Goal: Transaction & Acquisition: Purchase product/service

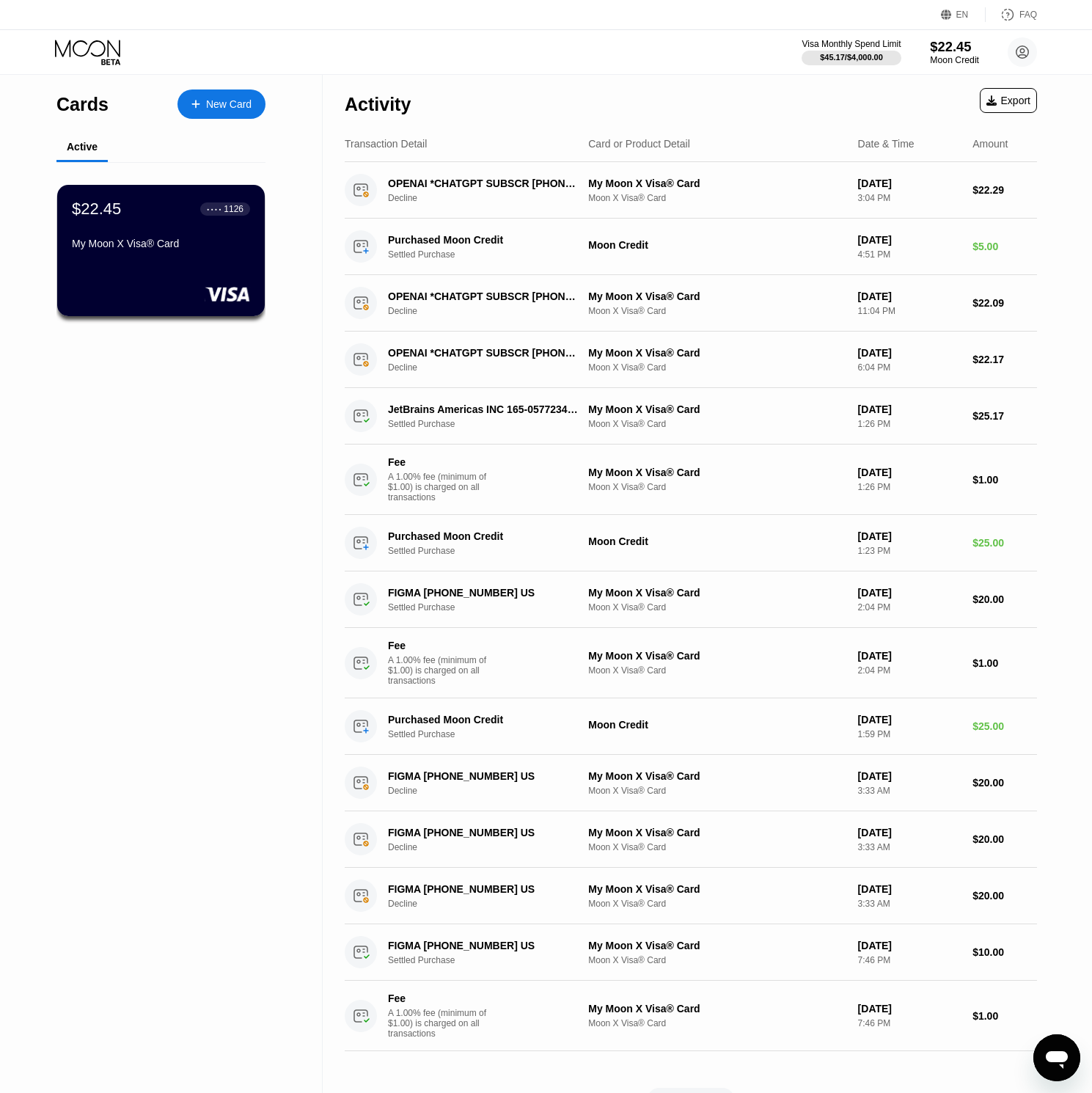
click at [956, 47] on div "$22.45" at bounding box center [954, 46] width 49 height 15
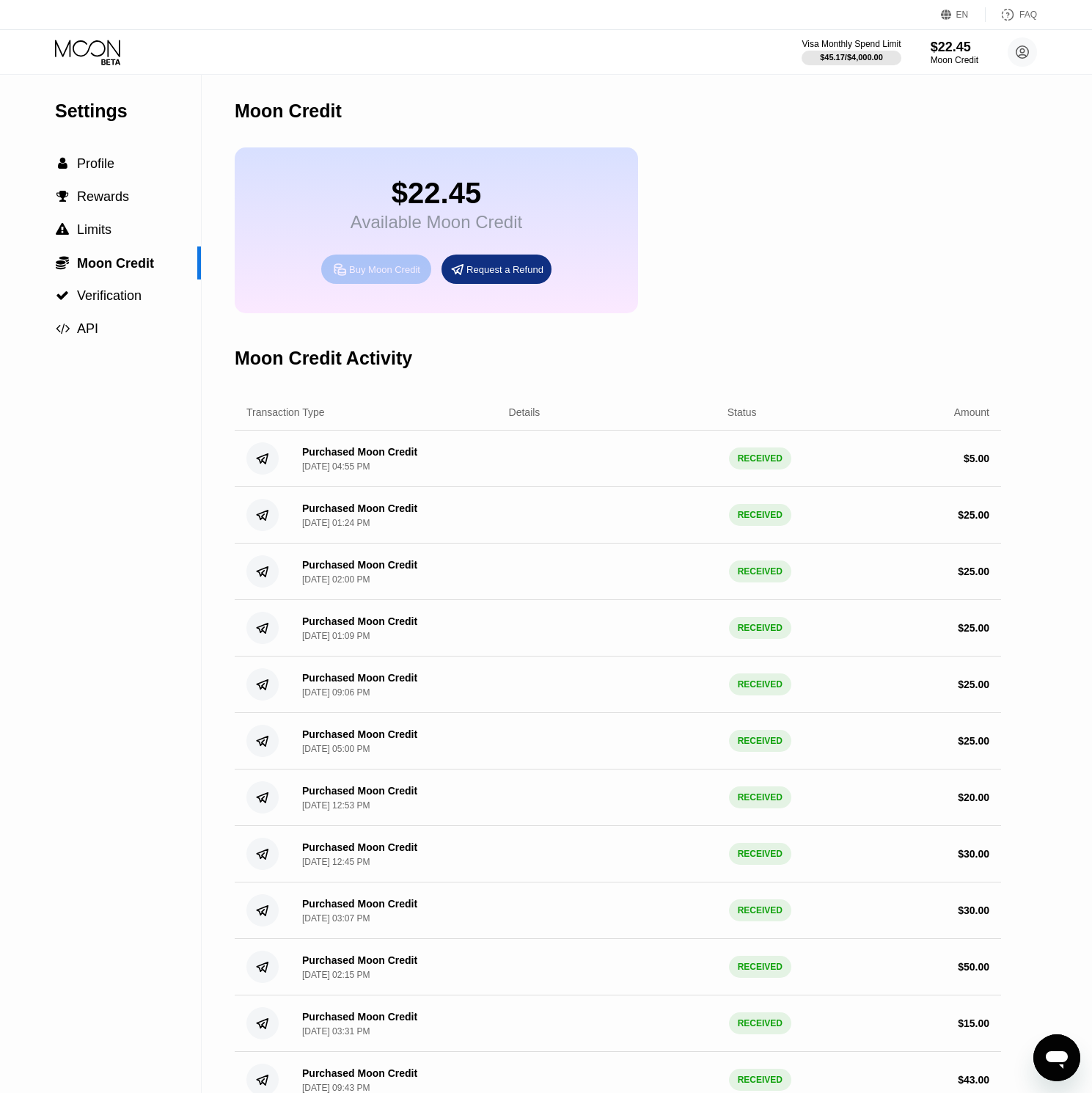
click at [384, 273] on div "Buy Moon Credit" at bounding box center [385, 269] width 71 height 13
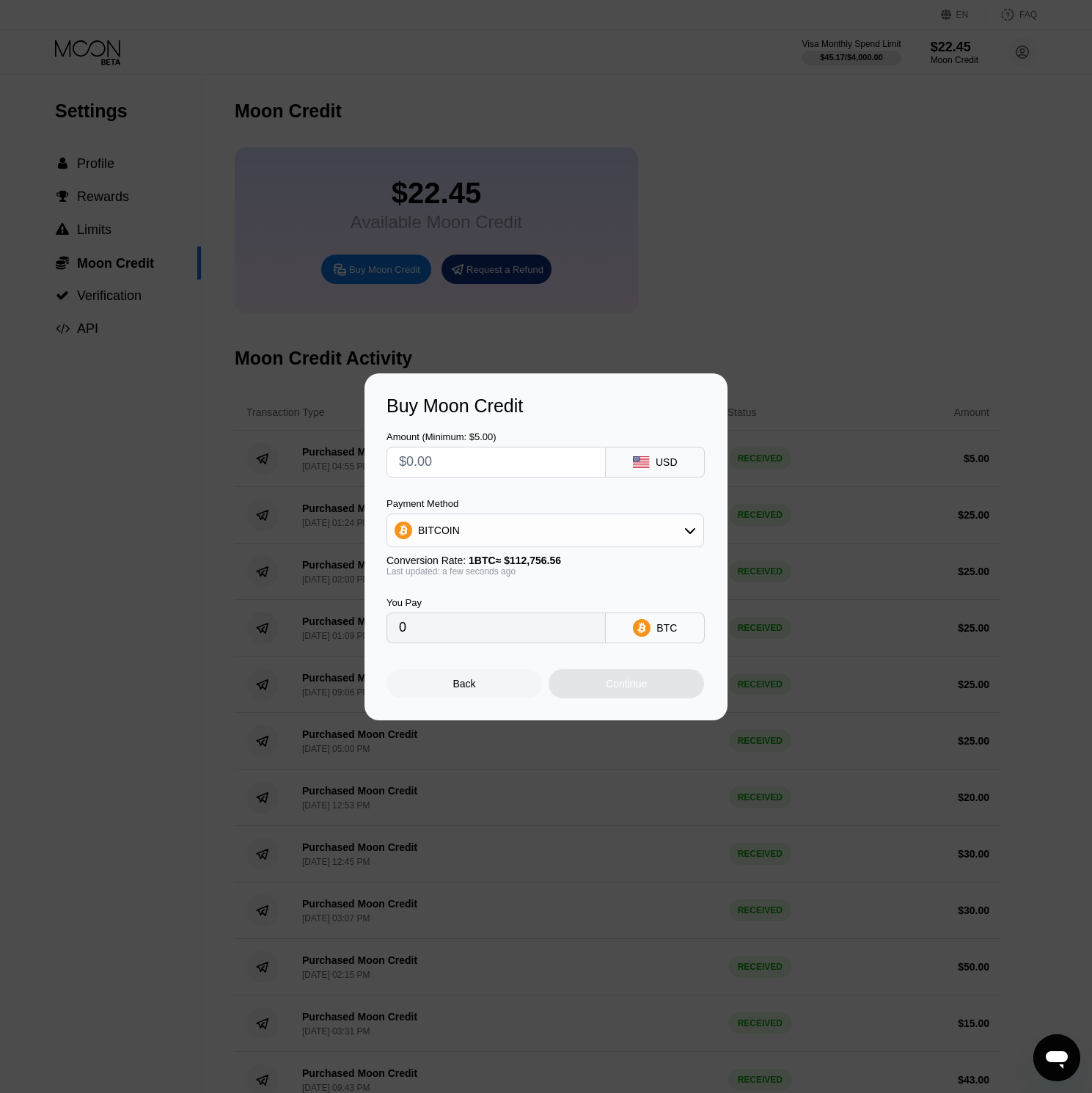
click at [628, 529] on div "BITCOIN" at bounding box center [545, 530] width 316 height 30
click at [505, 591] on div "USDT on TRON" at bounding box center [545, 603] width 309 height 30
type input "0.00"
click at [487, 468] on input "text" at bounding box center [496, 462] width 194 height 30
type input "$30"
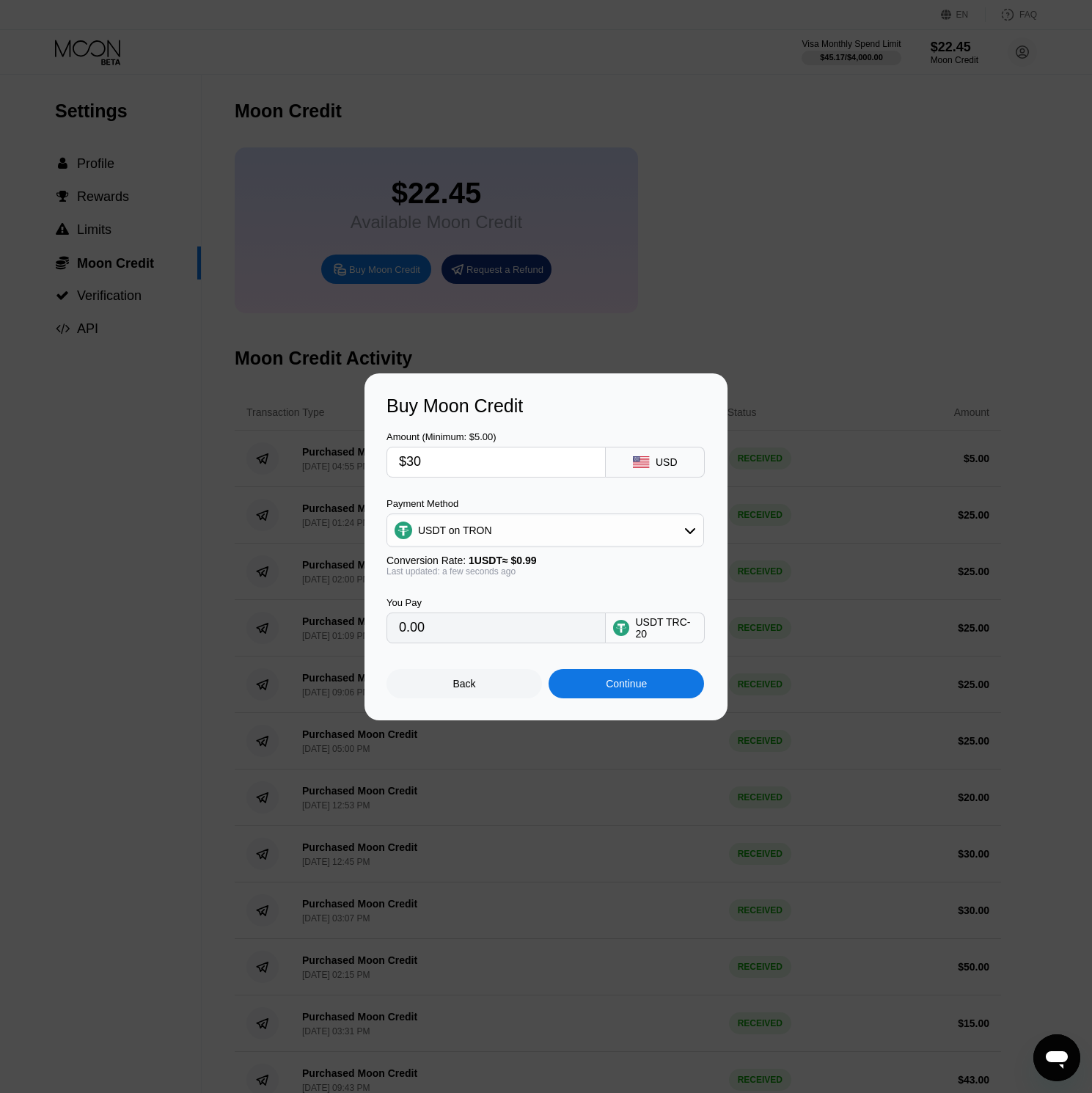
type input "30.30"
type input "$30"
click at [635, 687] on div "Continue" at bounding box center [626, 683] width 41 height 12
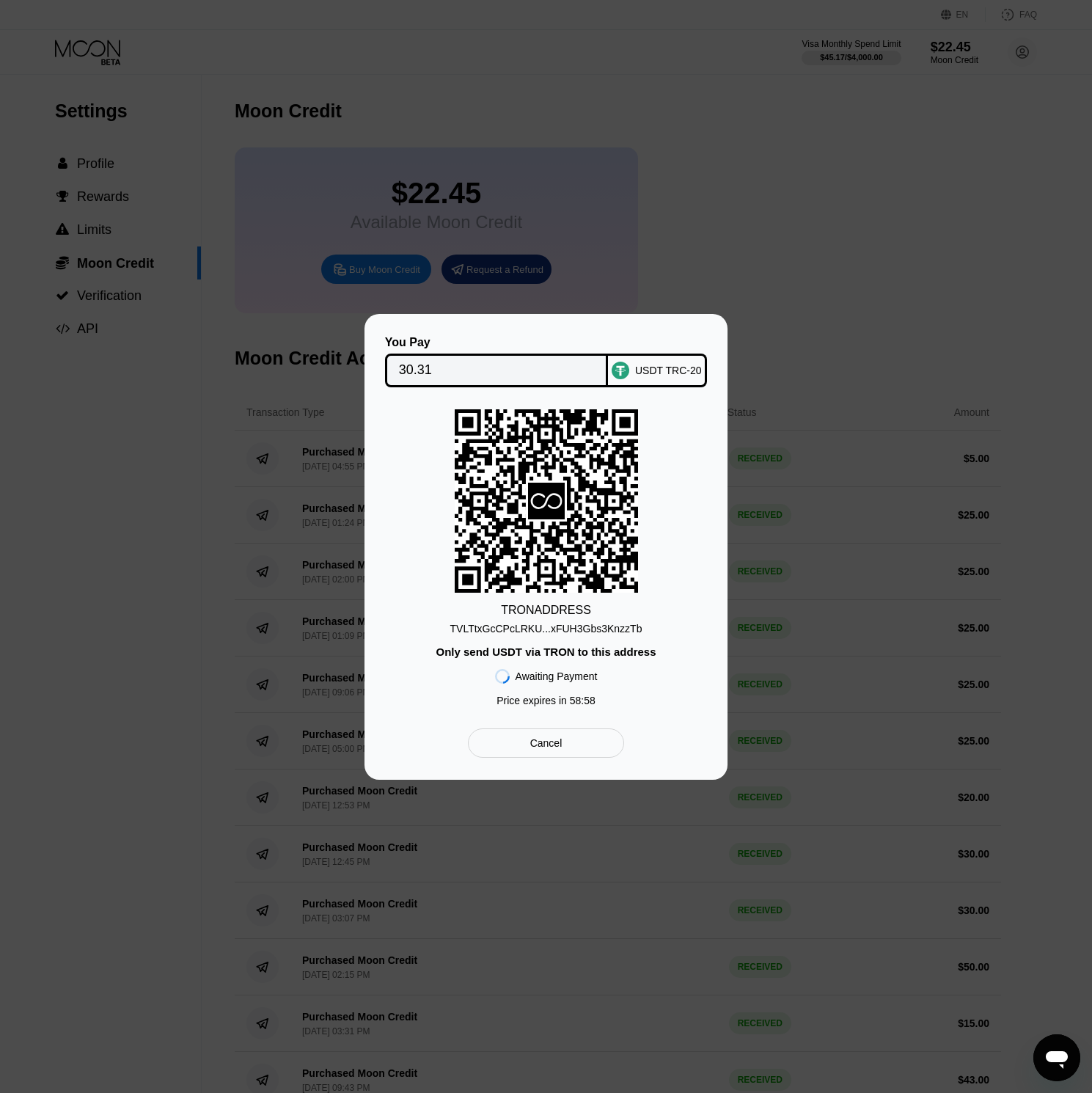
click at [566, 628] on div "TVLTtxGcCPcLRKU...xFUH3Gbs3KnzzTb" at bounding box center [547, 629] width 192 height 12
click at [815, 267] on div at bounding box center [552, 546] width 1103 height 1093
click at [544, 740] on div "Cancel" at bounding box center [547, 743] width 32 height 13
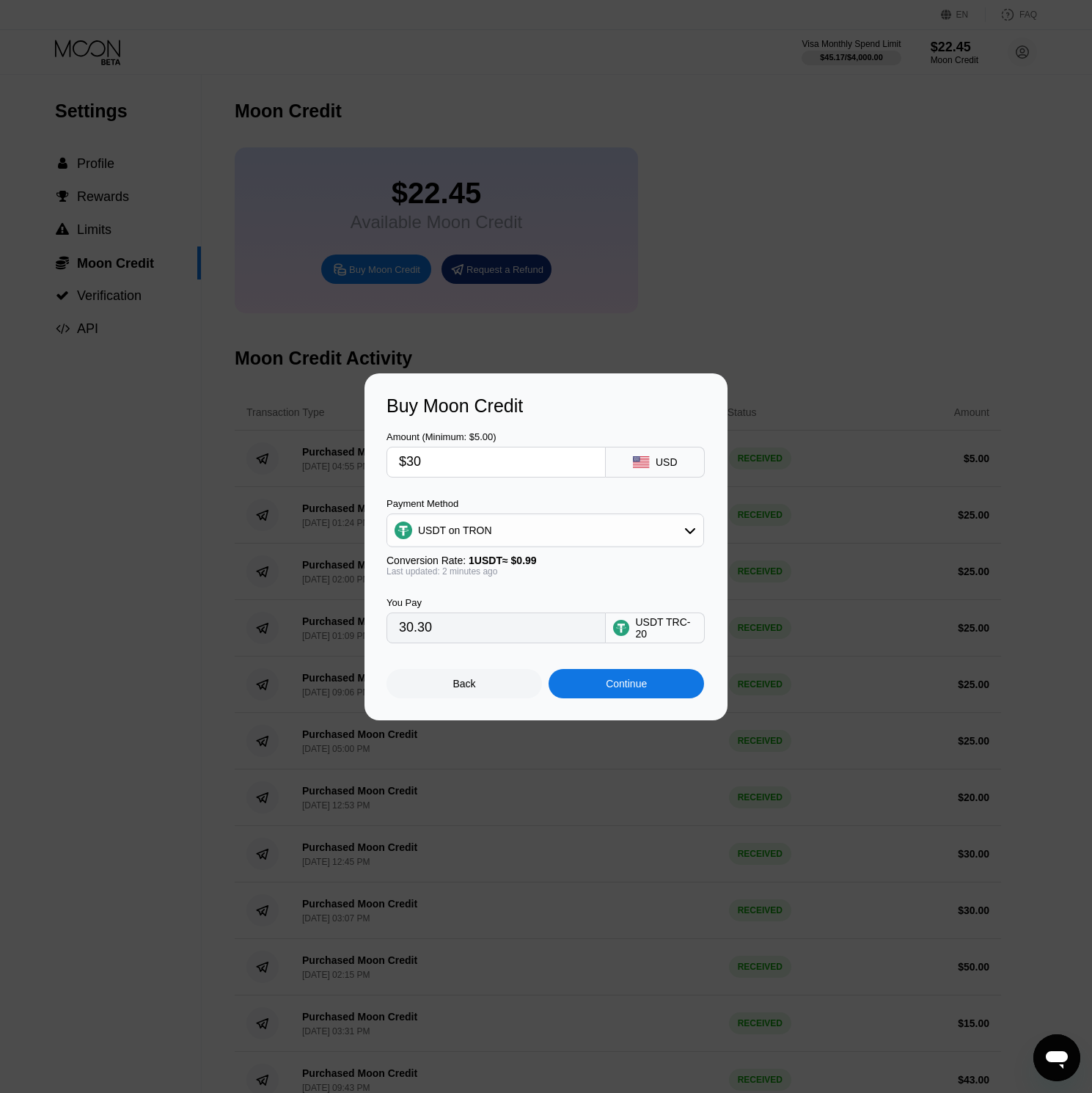
click at [473, 686] on div "Back" at bounding box center [464, 683] width 22 height 12
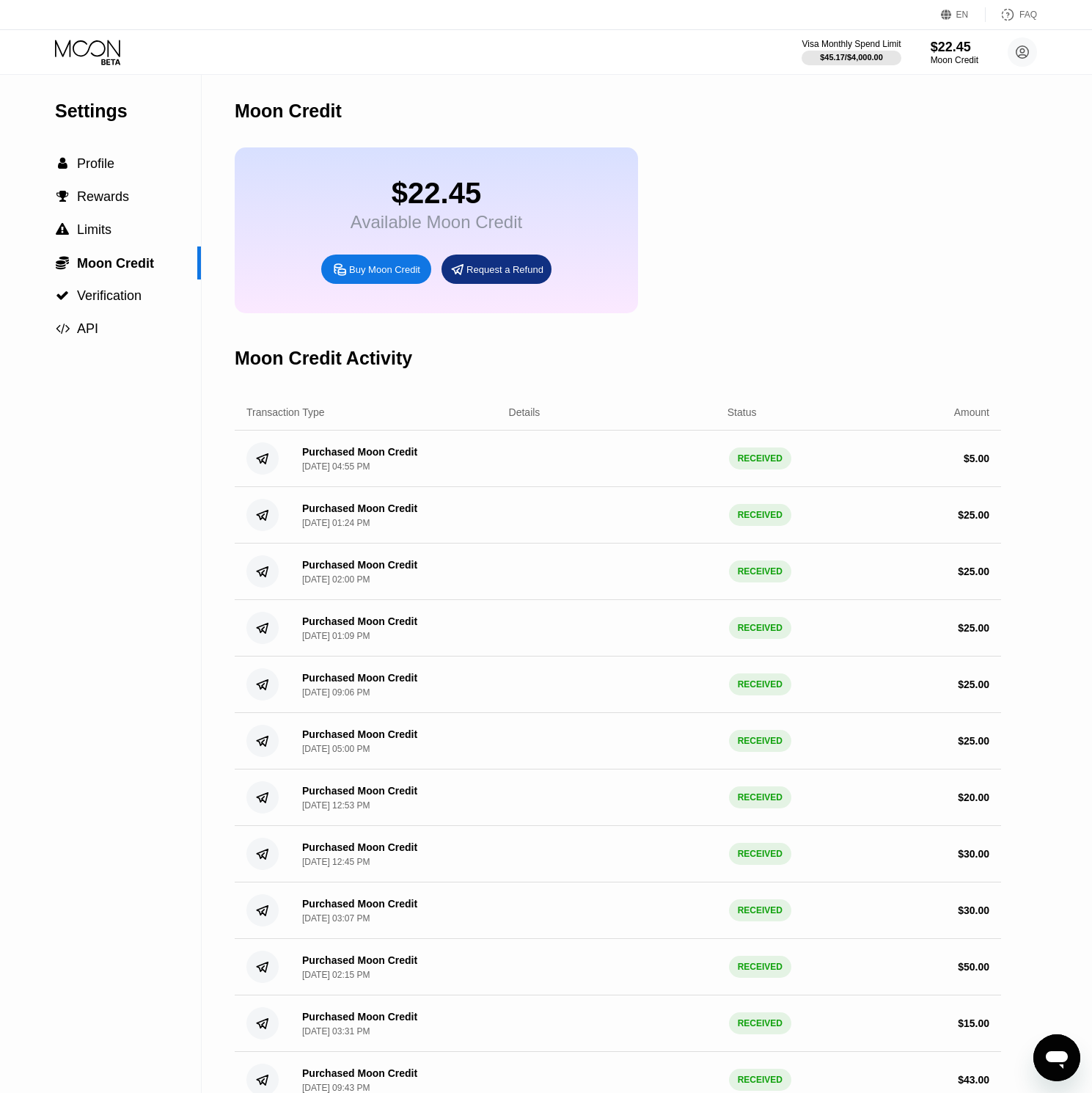
click at [762, 221] on div "$22.45 Available Moon Credit Buy Moon Credit Request a Refund" at bounding box center [618, 230] width 766 height 166
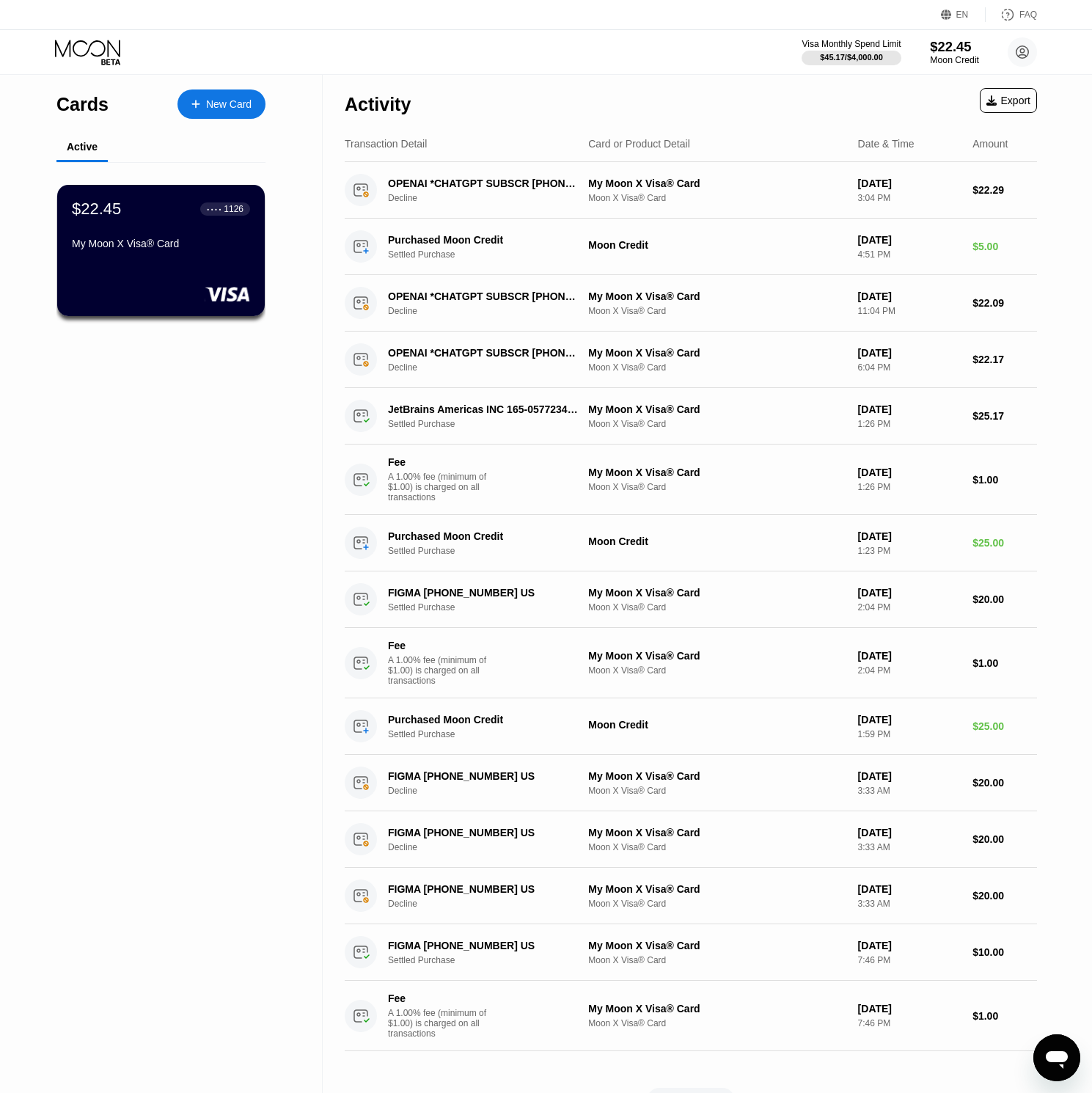
click at [940, 55] on div "Moon Credit" at bounding box center [954, 60] width 49 height 10
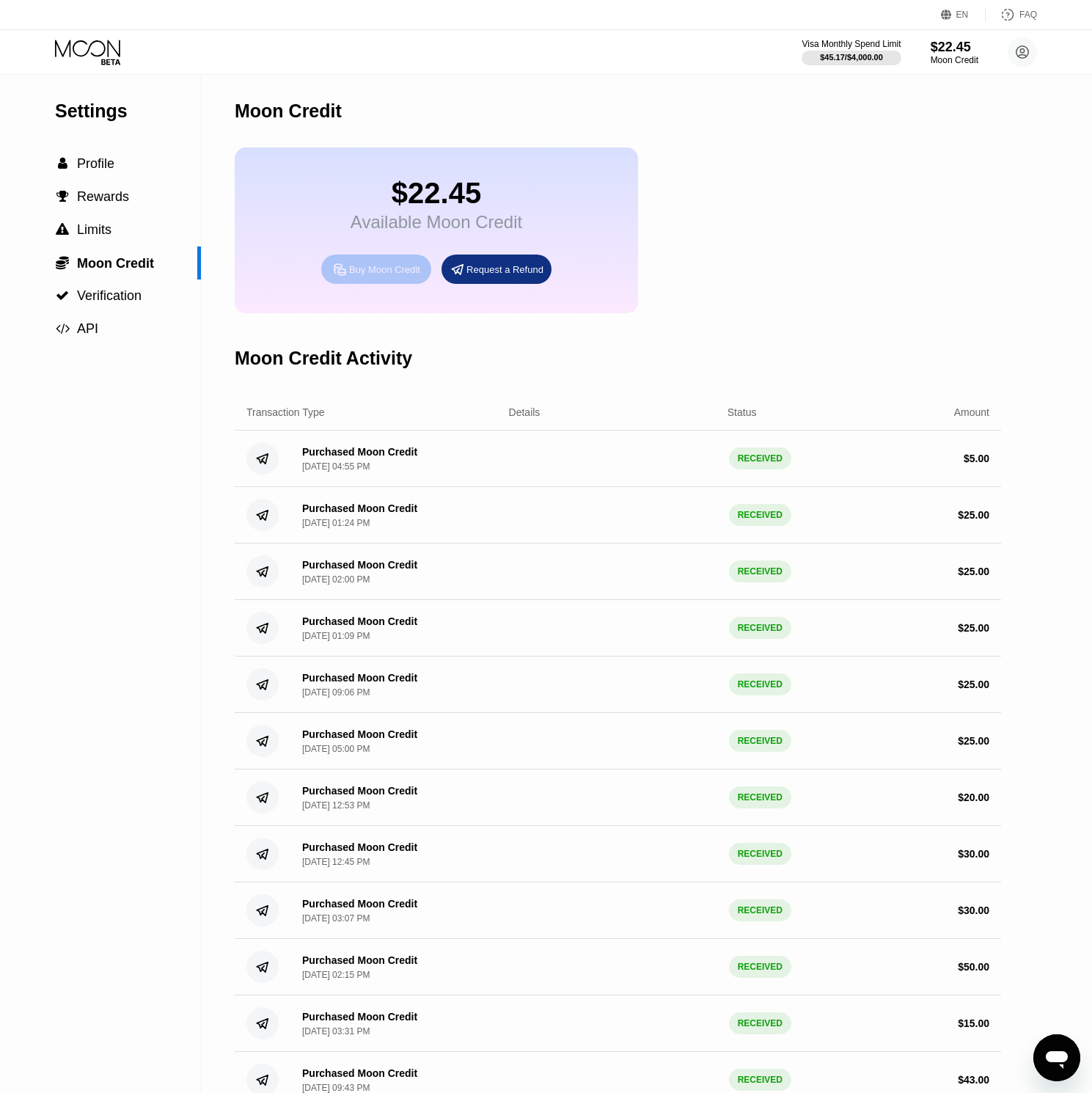
click at [389, 273] on div "Buy Moon Credit" at bounding box center [385, 269] width 71 height 13
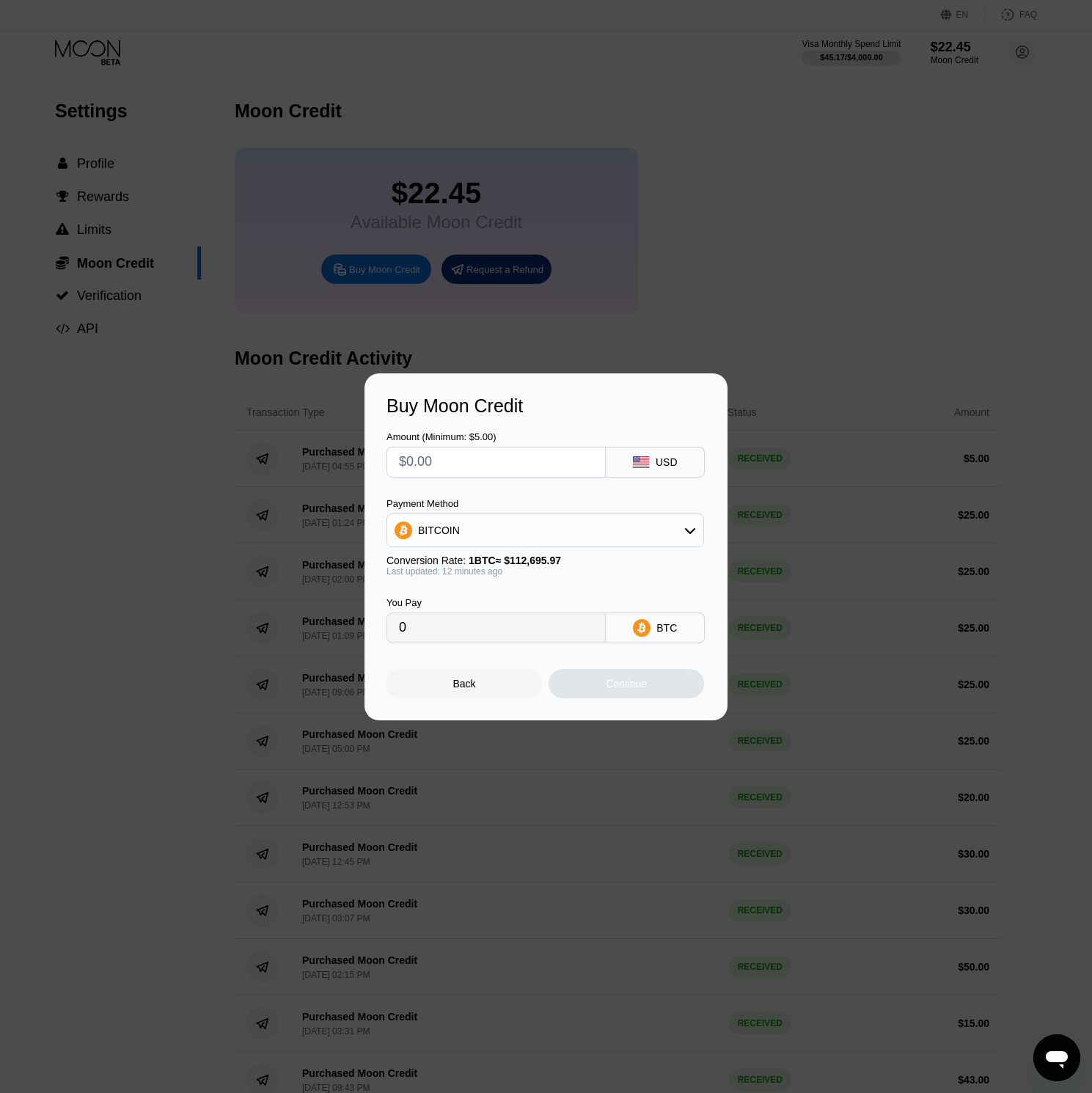
click at [484, 458] on input "text" at bounding box center [496, 462] width 194 height 30
type input "$3"
type input "0.00002662"
type input "$30"
type input "0.00026612"
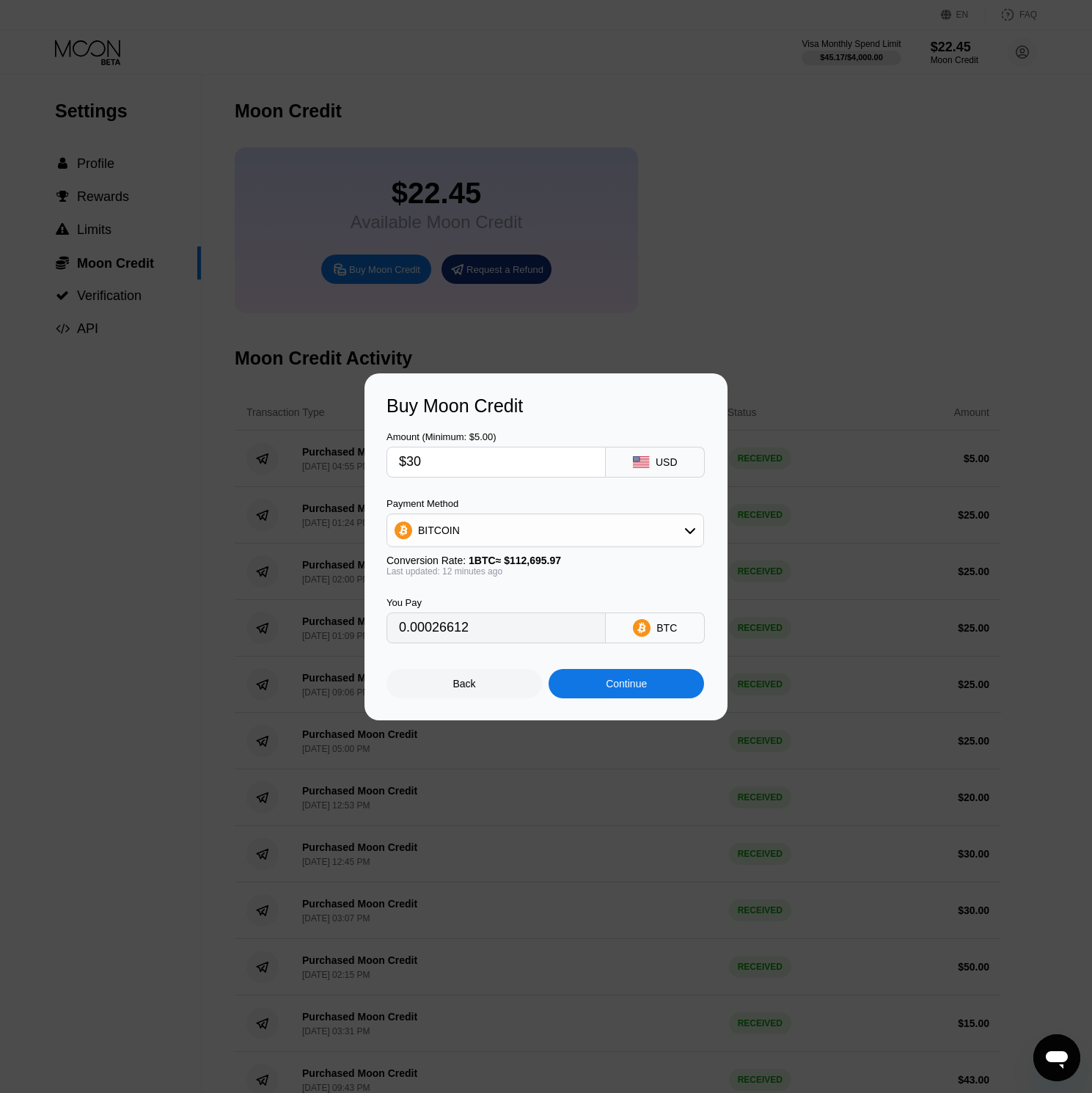
type input "$30"
drag, startPoint x: 502, startPoint y: 525, endPoint x: 496, endPoint y: 535, distance: 11.7
click at [502, 525] on div "BITCOIN" at bounding box center [545, 530] width 316 height 30
click at [465, 597] on span "USDT on TRON" at bounding box center [459, 603] width 74 height 12
type input "30.30"
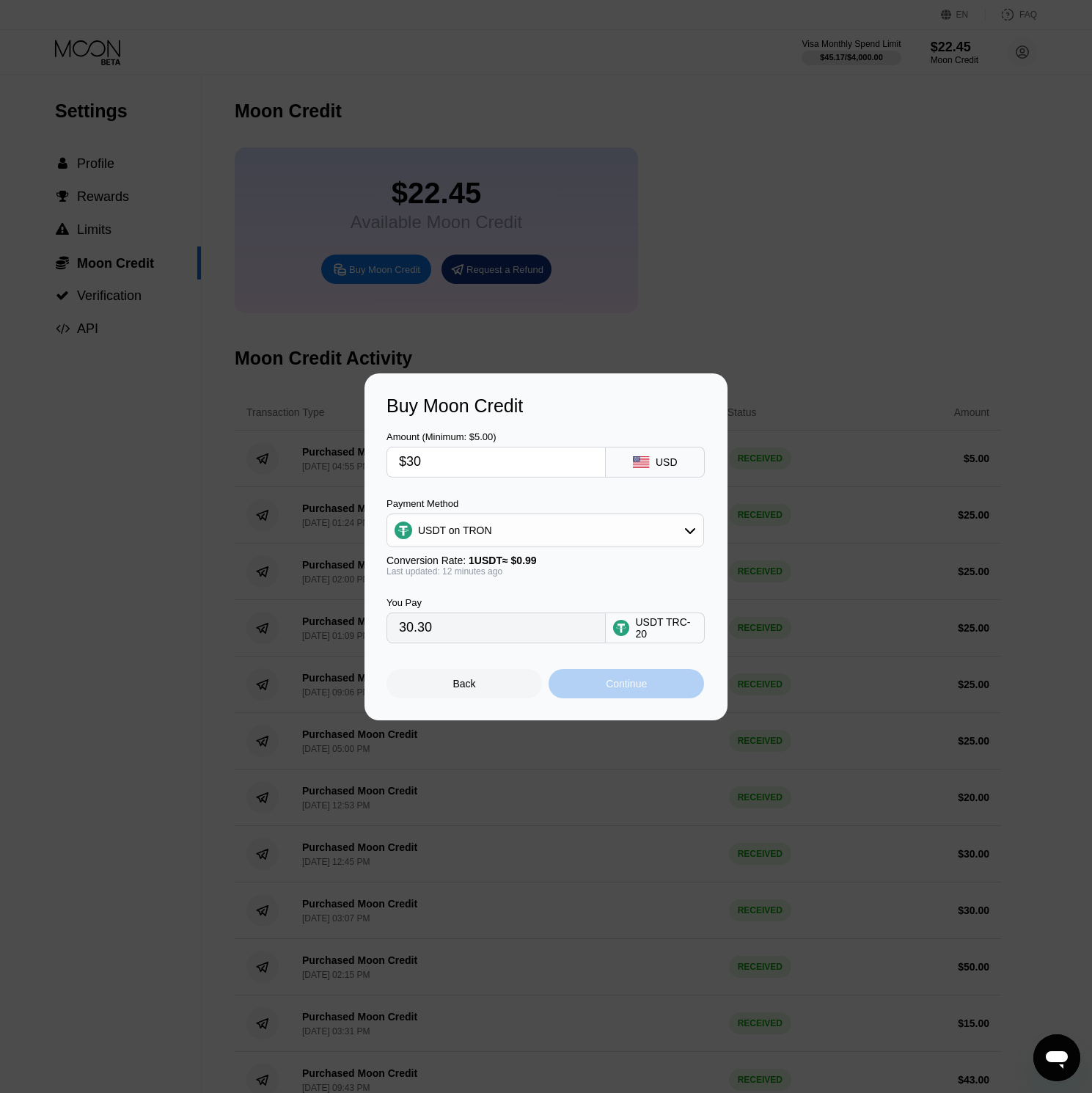
click at [576, 683] on div "Continue" at bounding box center [626, 683] width 156 height 30
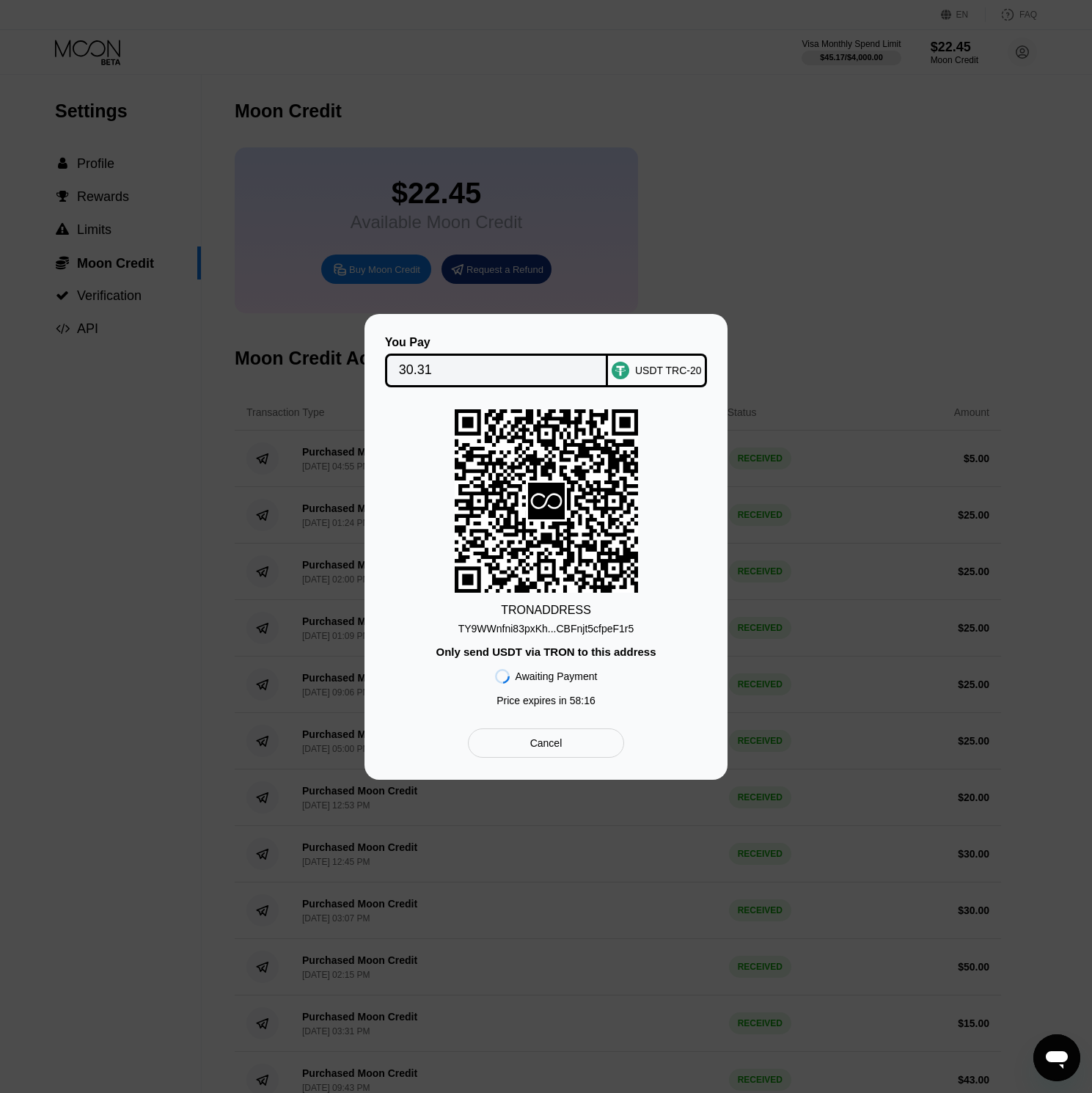
click at [581, 626] on div "TY9WWnfni83pxKh...CBFnjt5cfpeF1r5" at bounding box center [547, 629] width 176 height 12
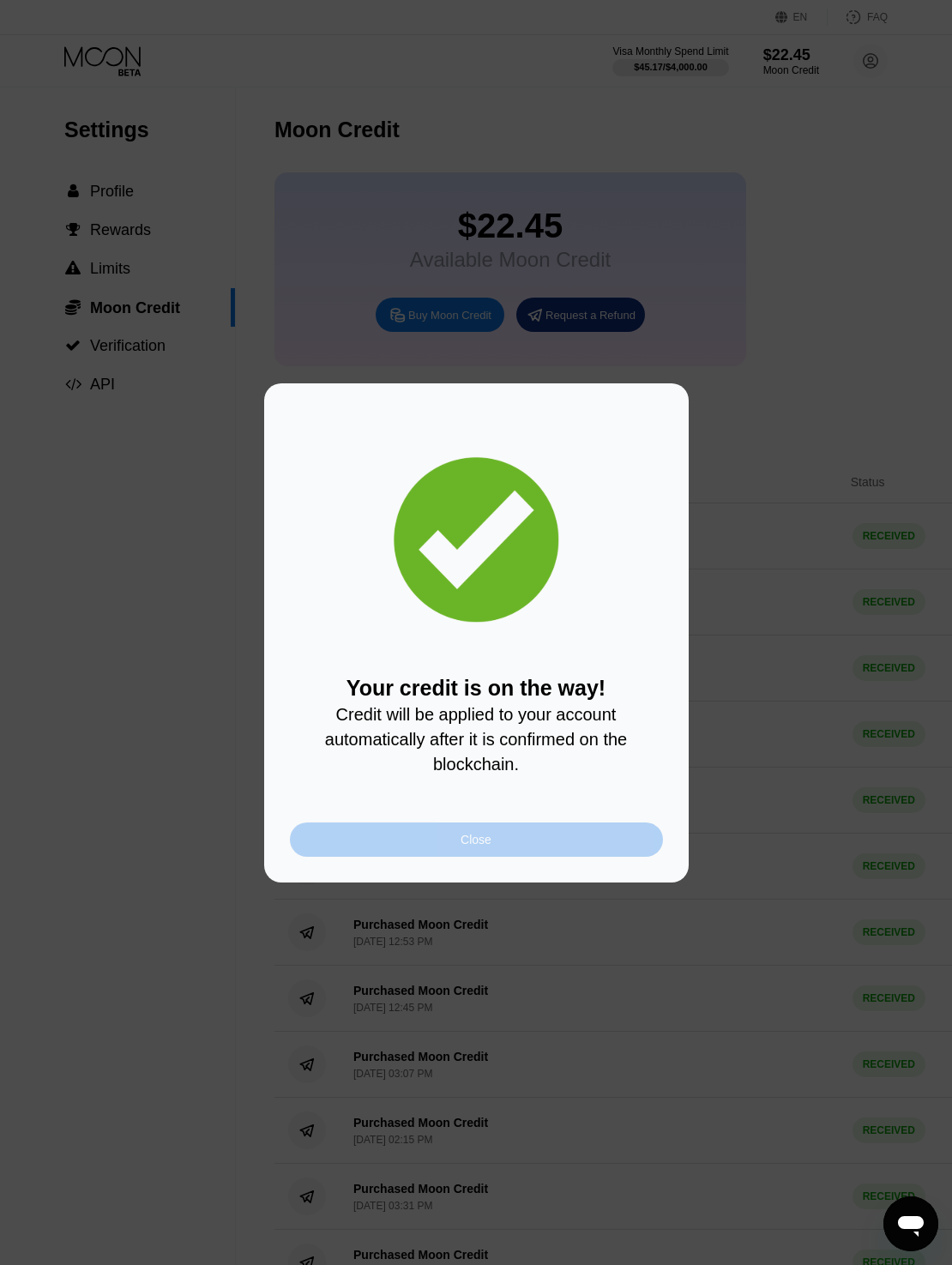
click at [532, 843] on div "Close" at bounding box center [476, 839] width 373 height 35
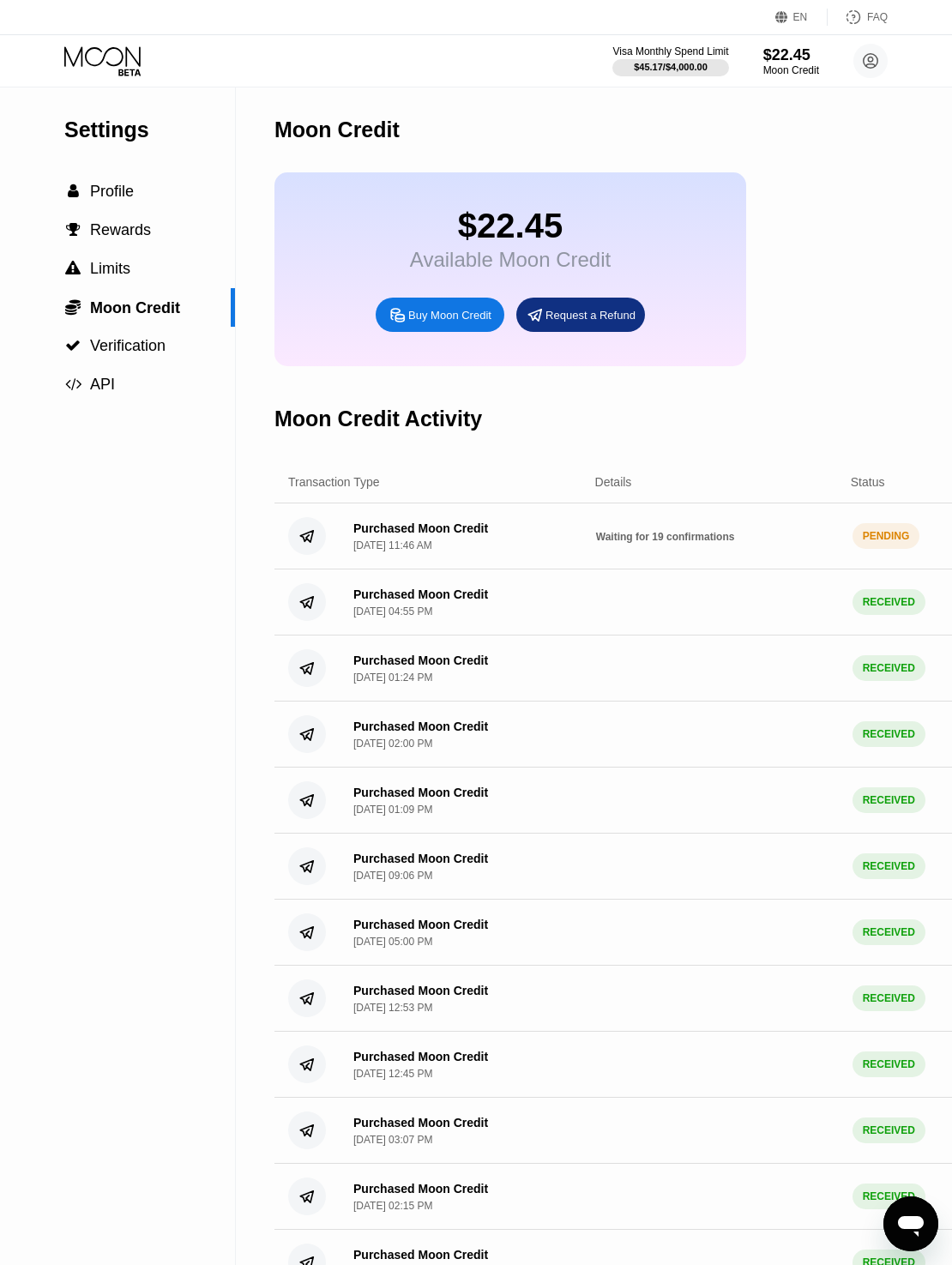
click at [848, 215] on div "$22.45 Available Moon Credit Buy Moon Credit Request a Refund" at bounding box center [722, 269] width 896 height 194
click at [690, 406] on div "Moon Credit Activity" at bounding box center [722, 419] width 896 height 85
click at [791, 63] on div "$22.45" at bounding box center [790, 53] width 57 height 18
click at [99, 47] on icon at bounding box center [104, 61] width 80 height 30
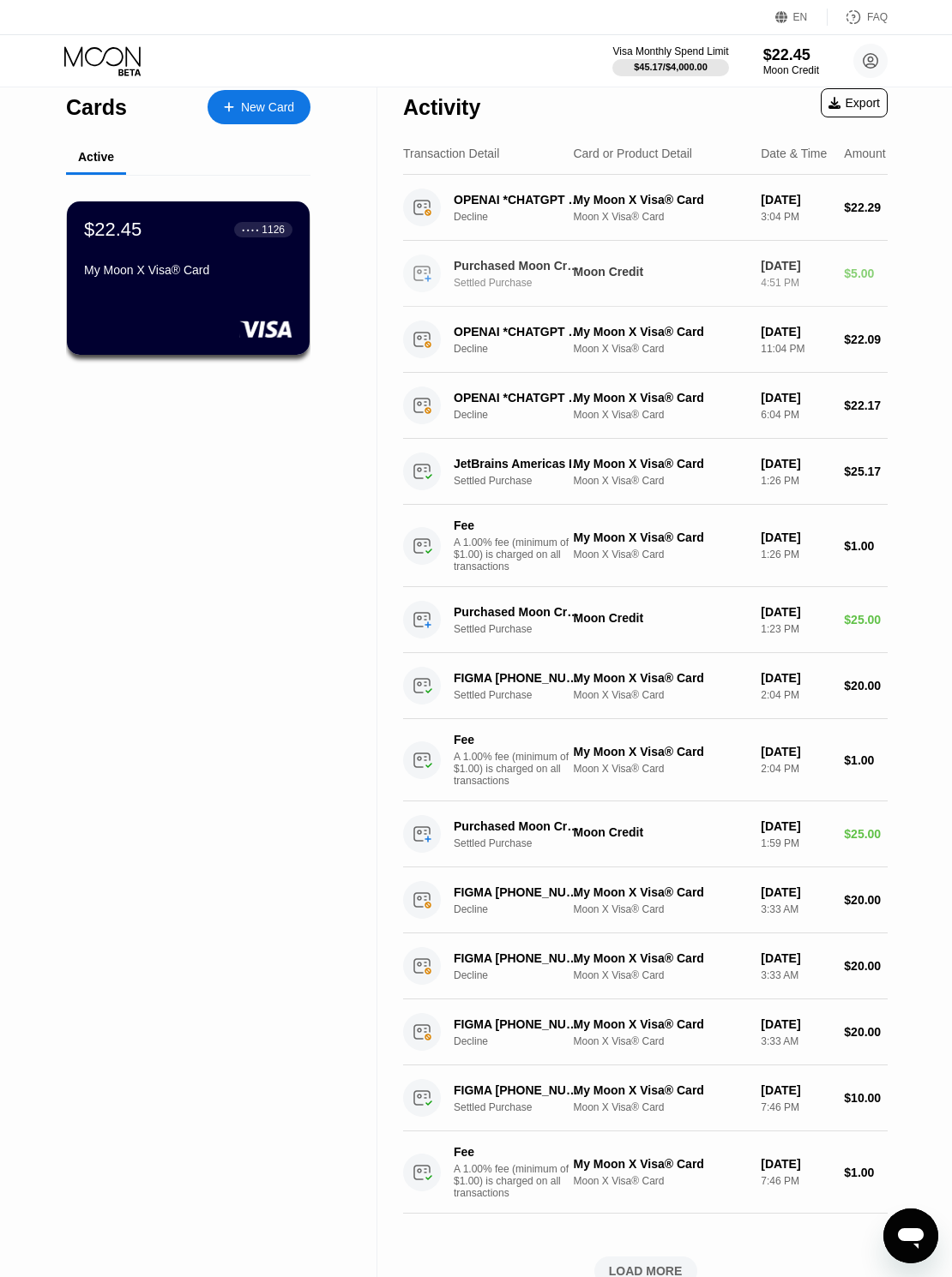
scroll to position [22, 0]
